Goal: Complete application form

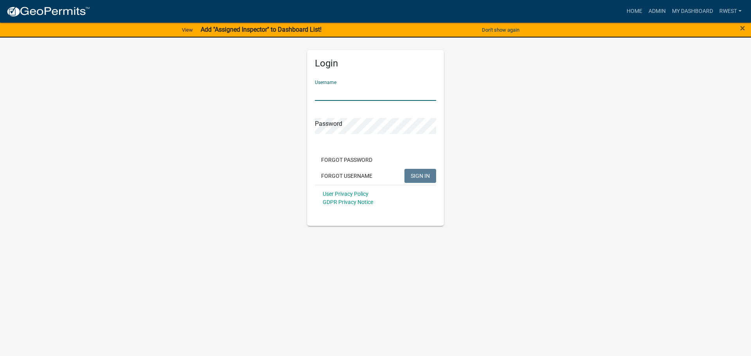
type input "rwest"
click at [404, 169] on button "SIGN IN" at bounding box center [420, 176] width 32 height 14
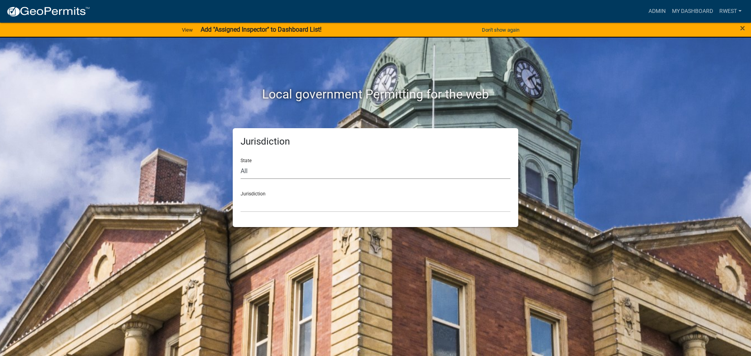
click at [264, 174] on select "All [US_STATE] [US_STATE] [US_STATE] [US_STATE] [US_STATE] [US_STATE] [US_STATE…" at bounding box center [376, 171] width 270 height 16
select select "[US_STATE]"
click at [241, 163] on select "All [US_STATE] [US_STATE] [US_STATE] [US_STATE] [US_STATE] [US_STATE] [US_STATE…" at bounding box center [376, 171] width 270 height 16
click at [264, 205] on select "[GEOGRAPHIC_DATA], [US_STATE][PERSON_NAME][GEOGRAPHIC_DATA], [US_STATE][PERSON_…" at bounding box center [376, 204] width 270 height 16
